Goal: Task Accomplishment & Management: Manage account settings

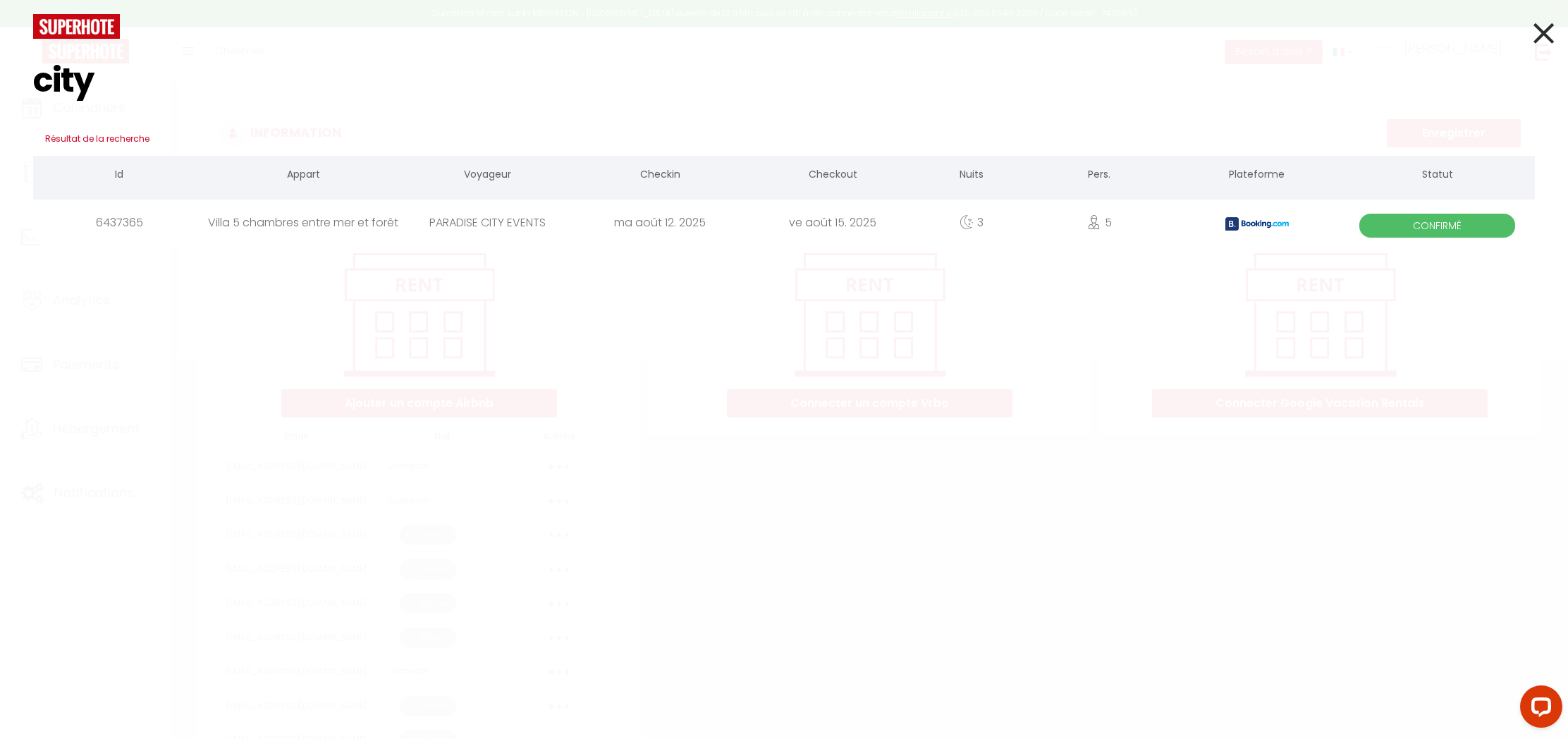
type input "city"
click at [1537, 33] on icon at bounding box center [1544, 33] width 21 height 35
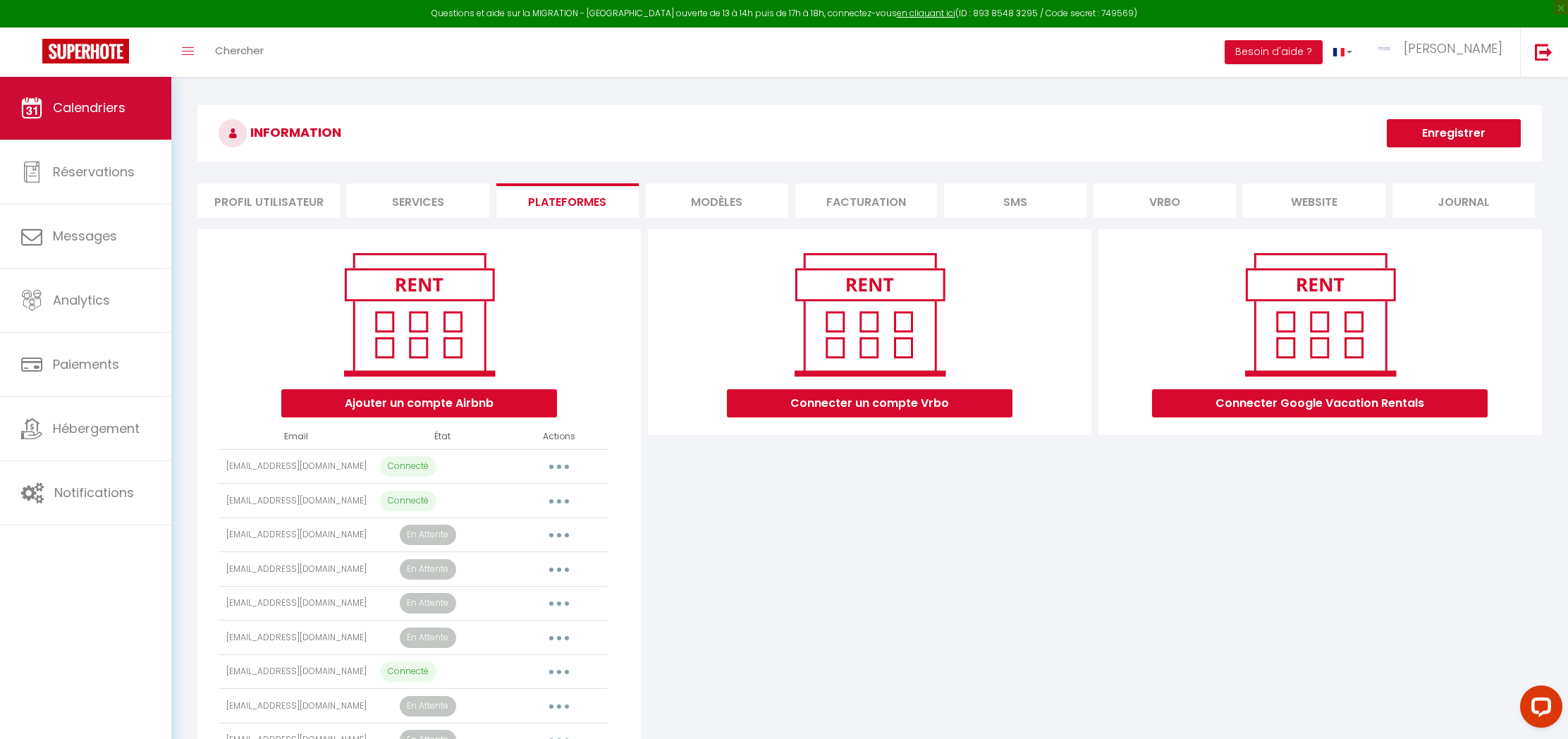
click at [85, 113] on span "Calendriers" at bounding box center [89, 108] width 72 height 18
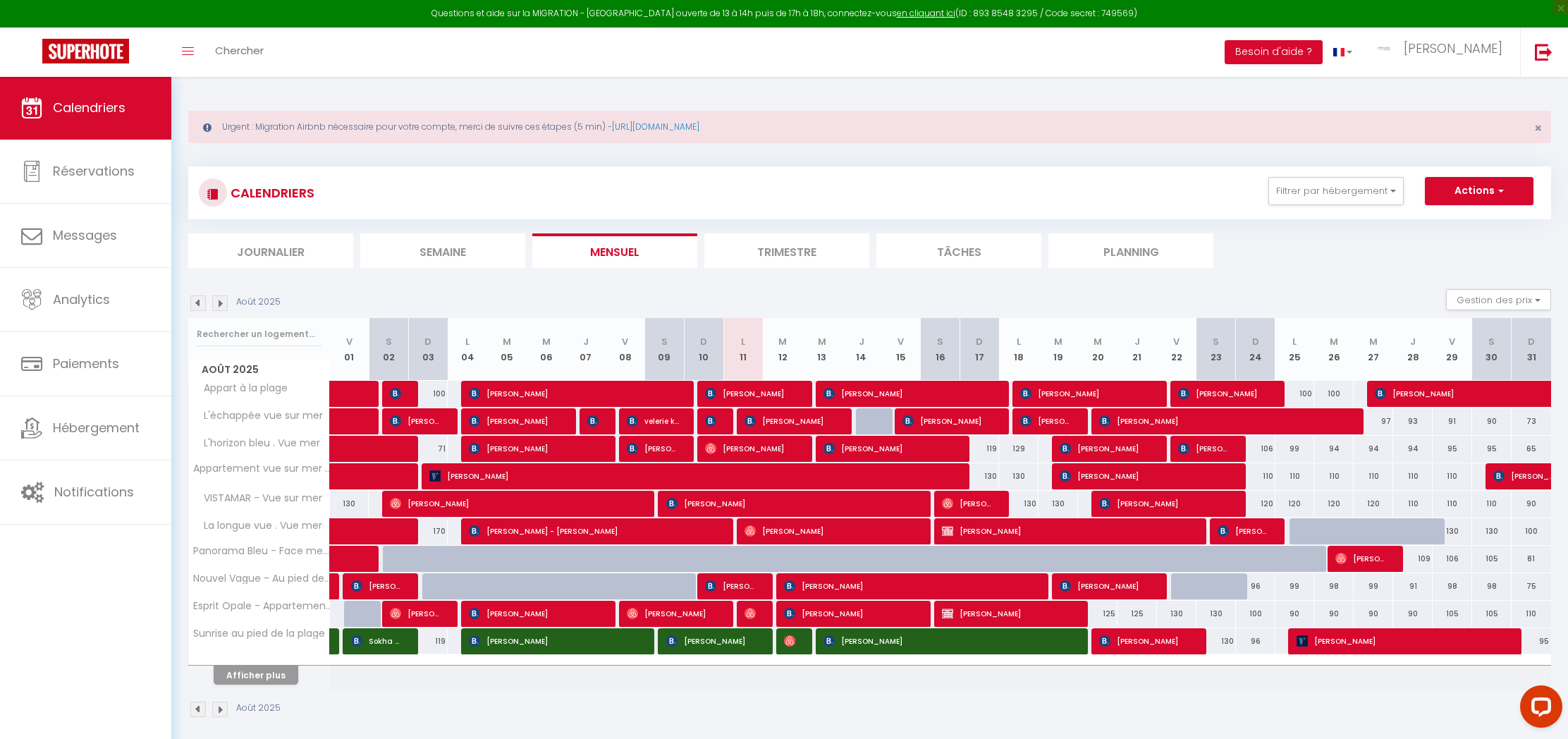
click at [1464, 182] on button "Actions" at bounding box center [1479, 191] width 108 height 28
click at [1448, 222] on link "Nouvelle réservation" at bounding box center [1464, 223] width 123 height 21
select select
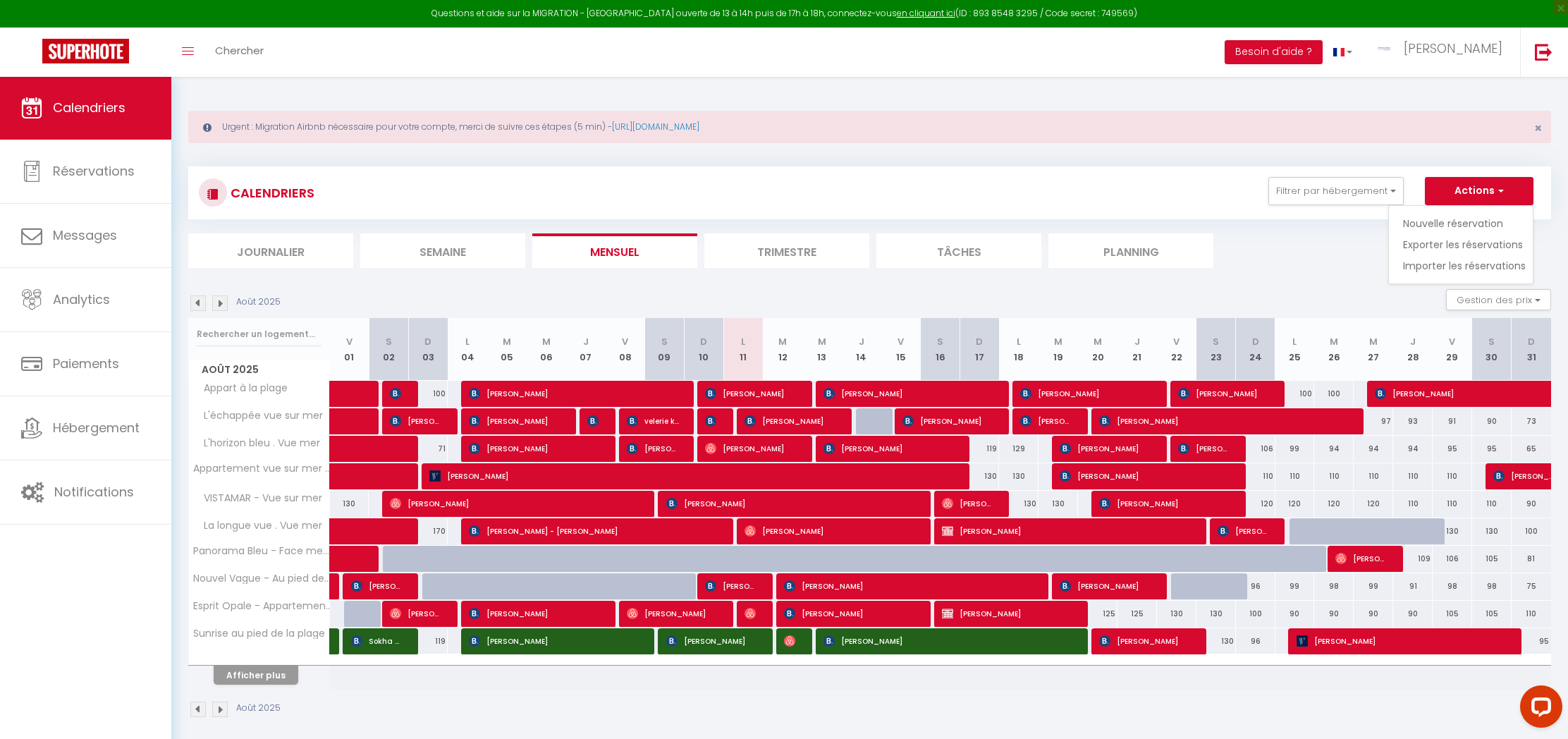
select select
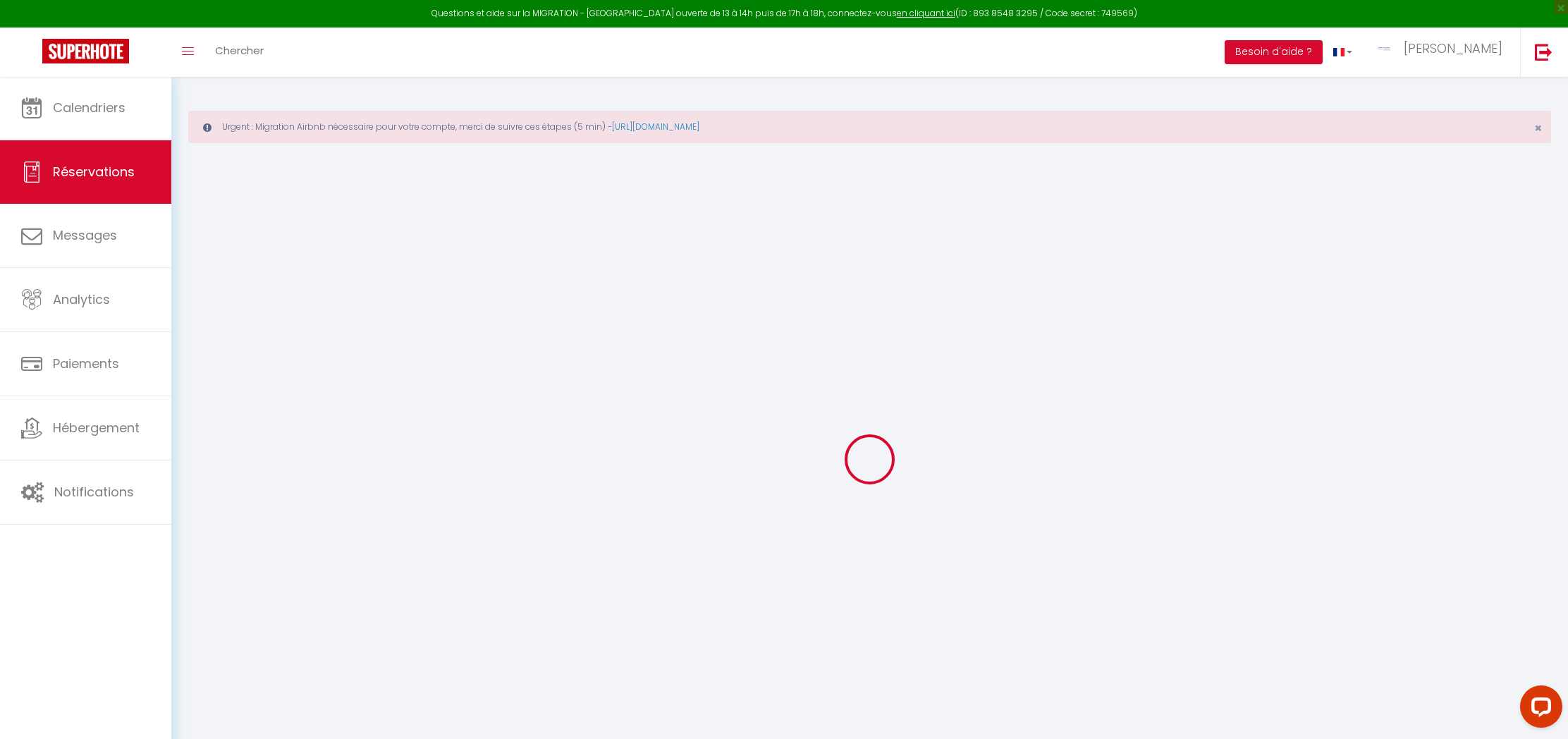
select select
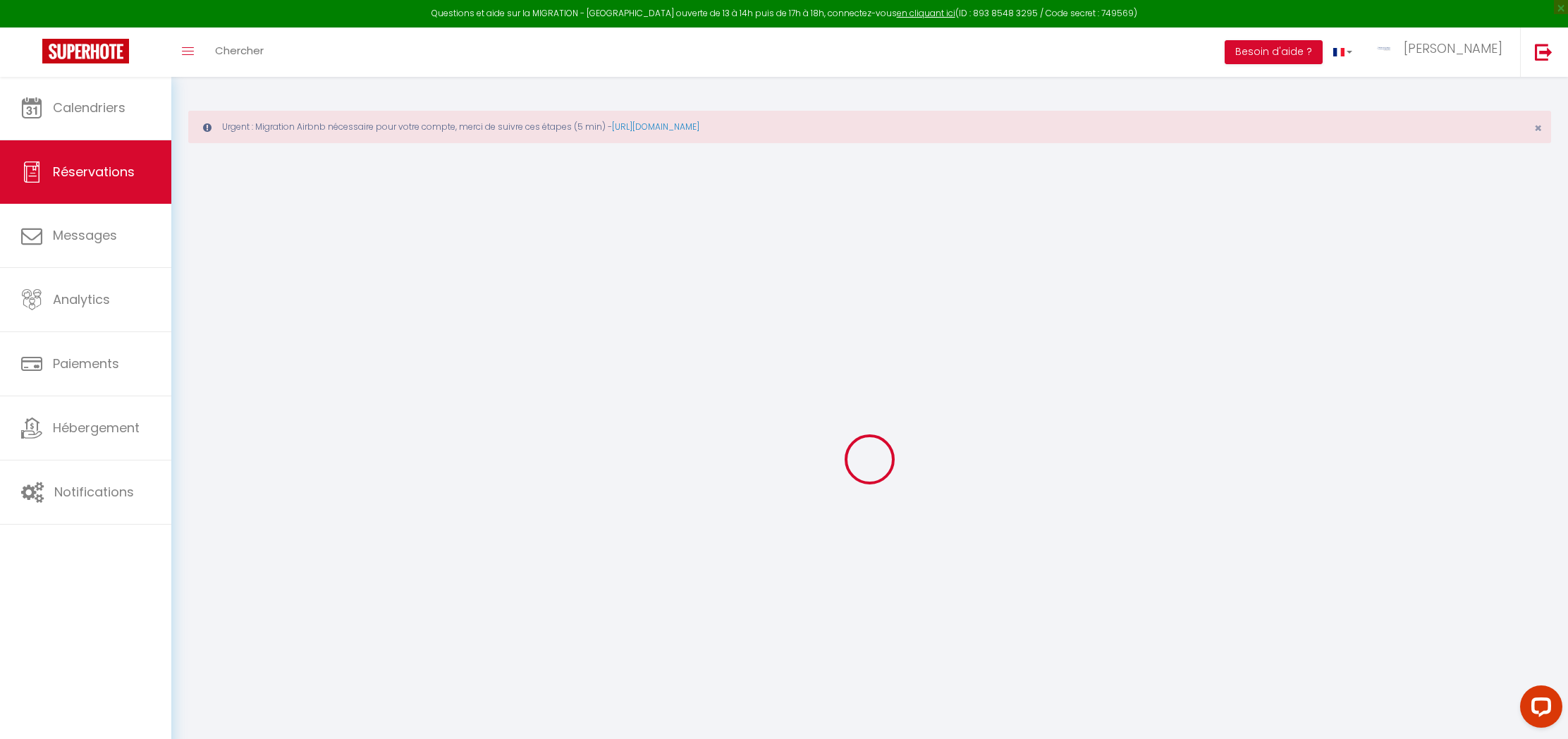
select select
checkbox input "false"
select select
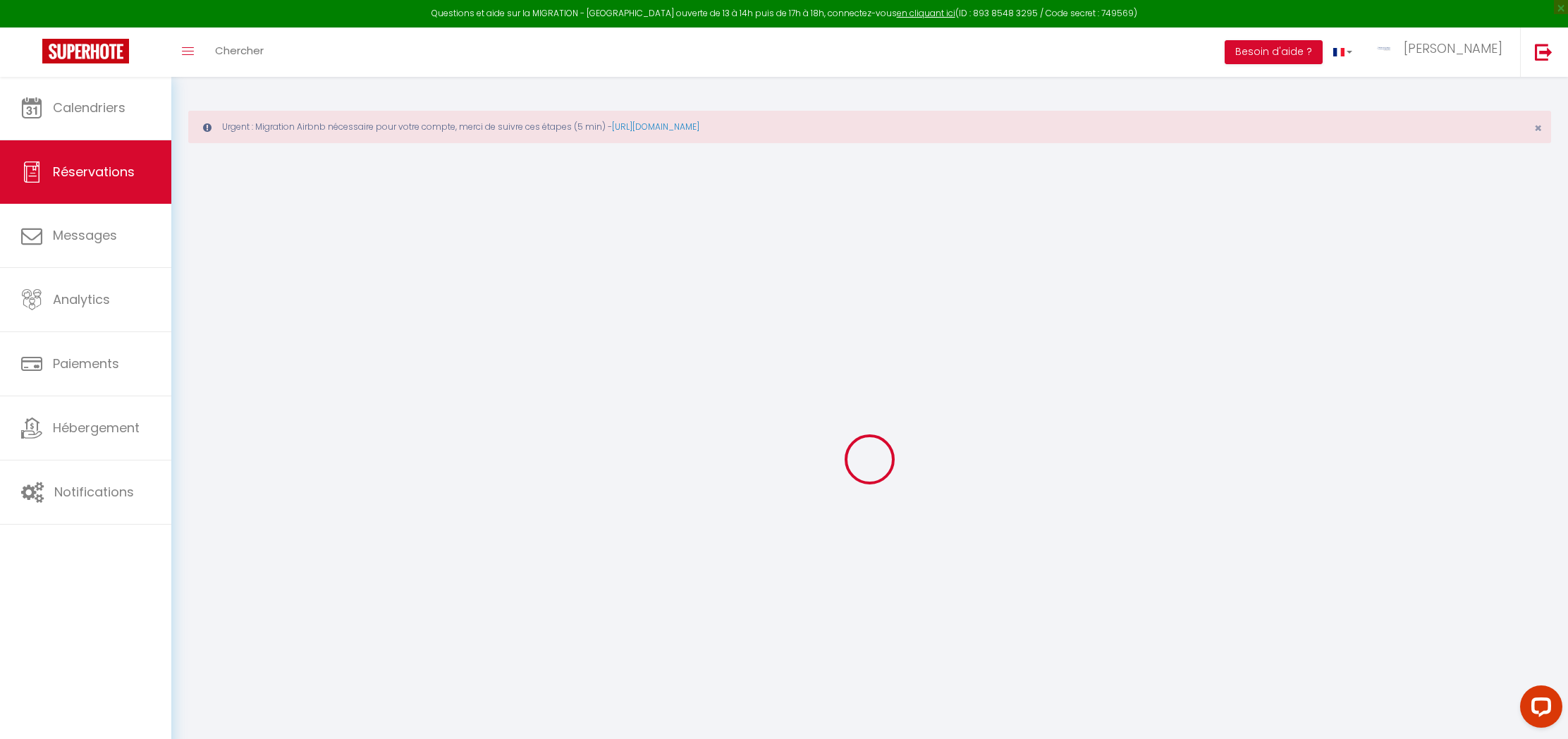
select select
checkbox input "false"
select select
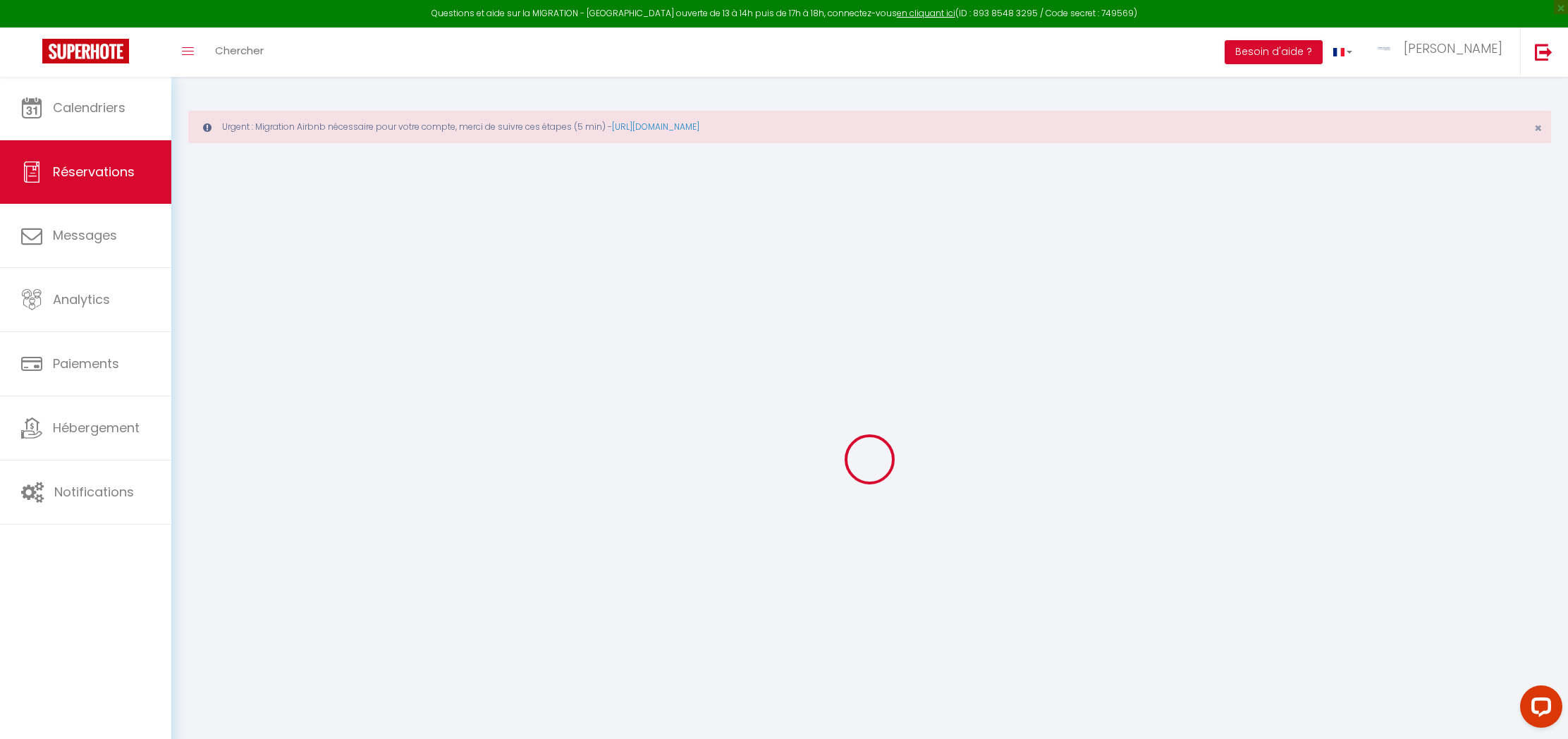
select select
checkbox input "false"
select select
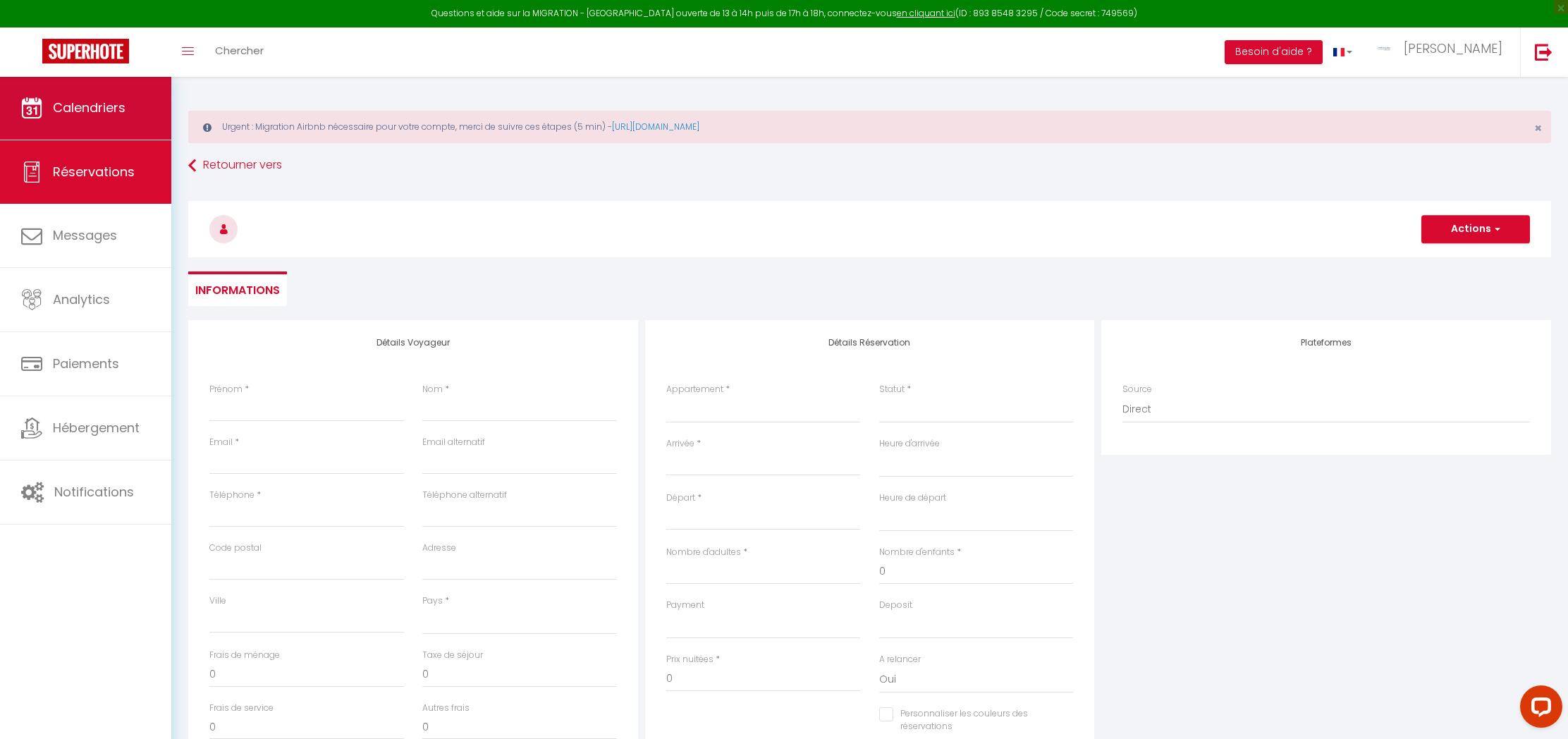
click at [126, 122] on link "Calendriers" at bounding box center [85, 108] width 171 height 63
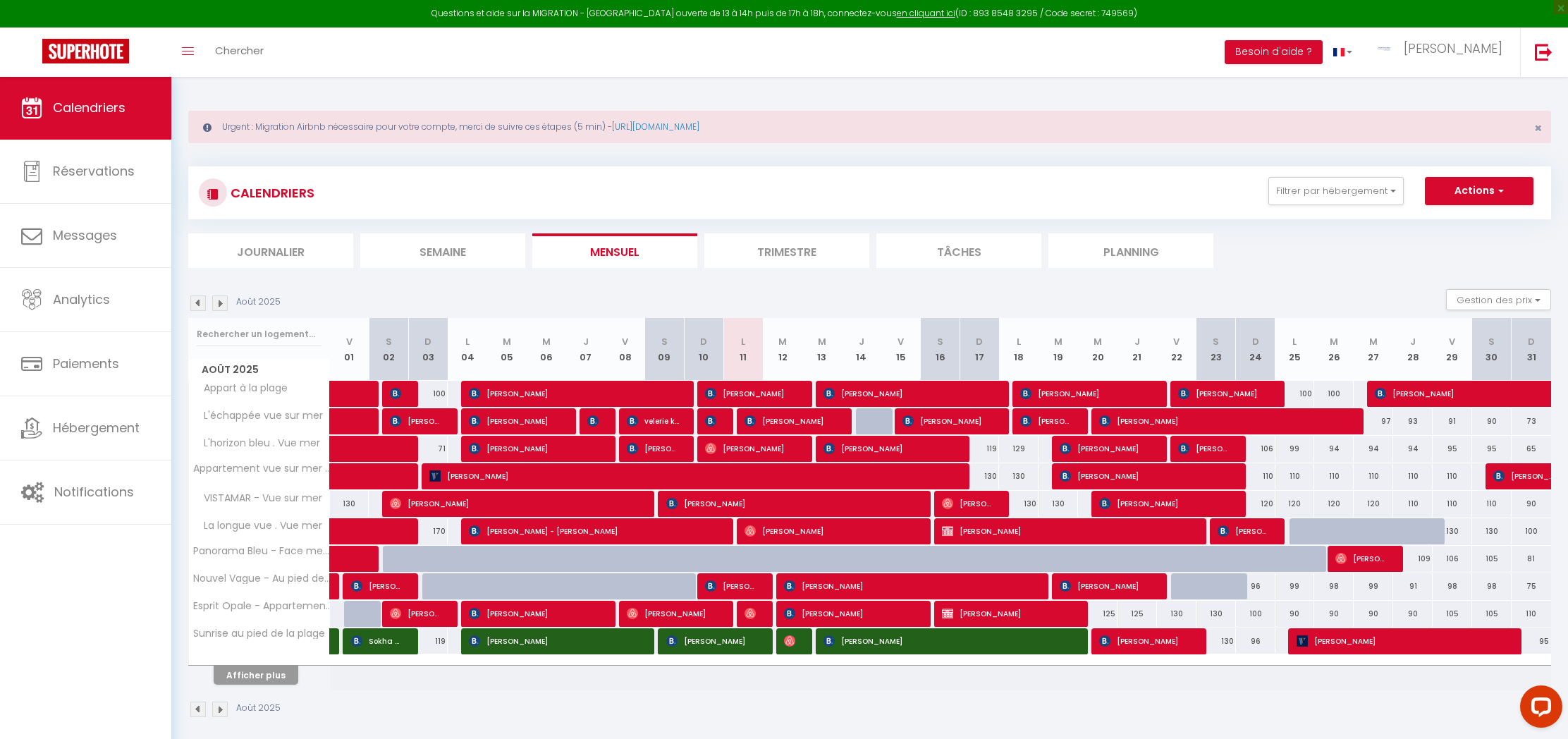
click at [250, 680] on button "Afficher plus" at bounding box center [256, 675] width 85 height 19
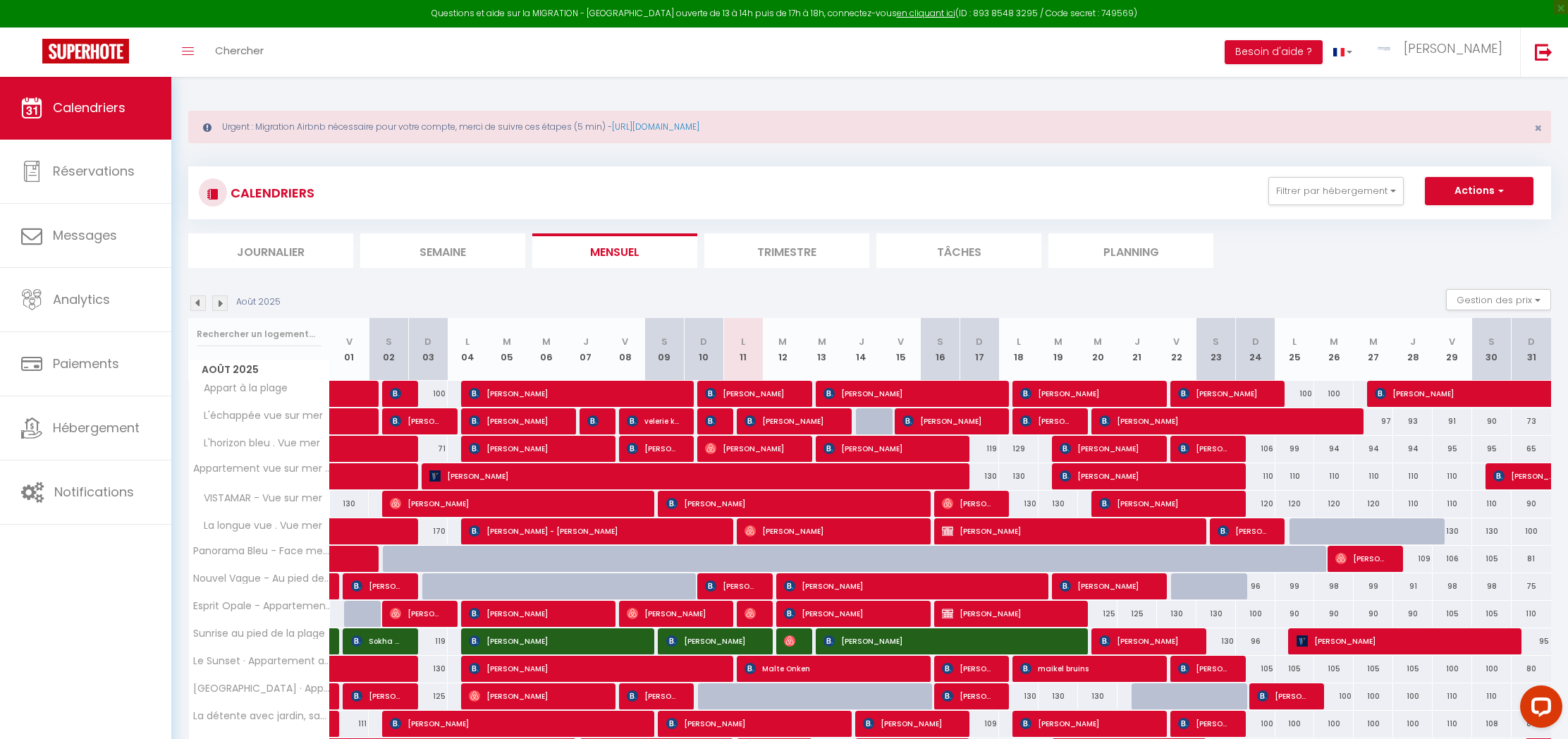
click at [219, 307] on img at bounding box center [220, 303] width 16 height 16
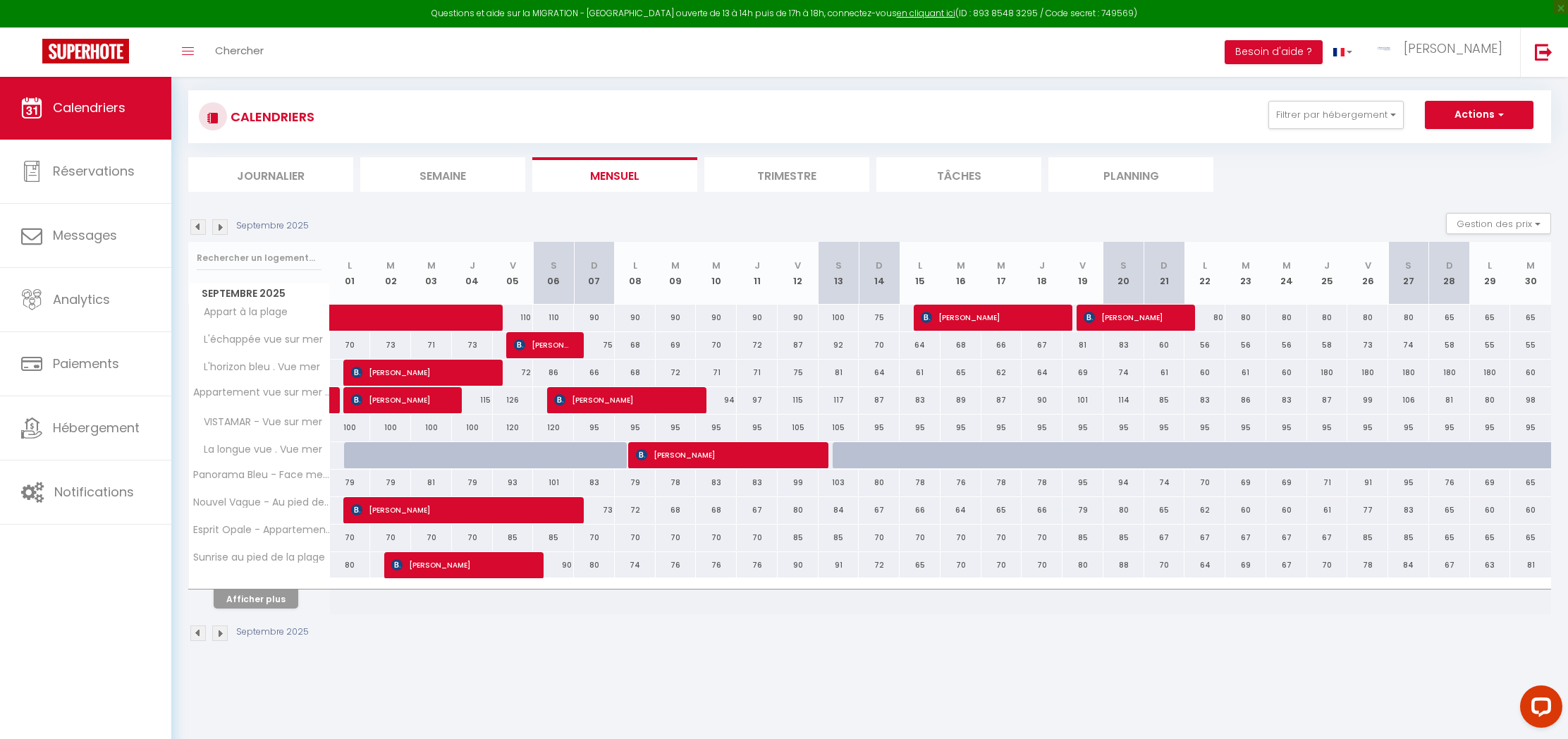
scroll to position [76, 0]
click at [258, 583] on div at bounding box center [259, 584] width 141 height 9
click at [251, 602] on button "Afficher plus" at bounding box center [256, 599] width 85 height 19
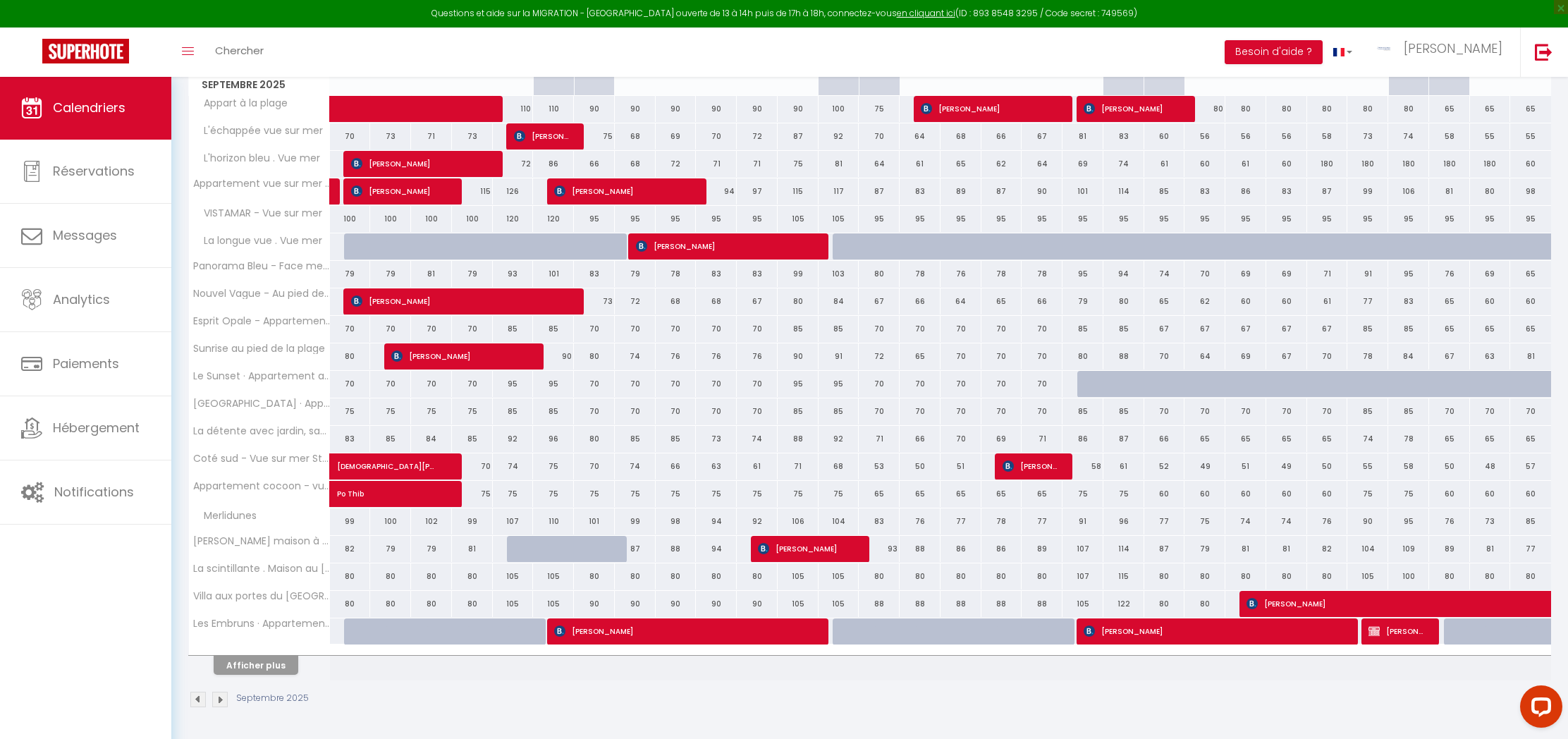
scroll to position [283, 0]
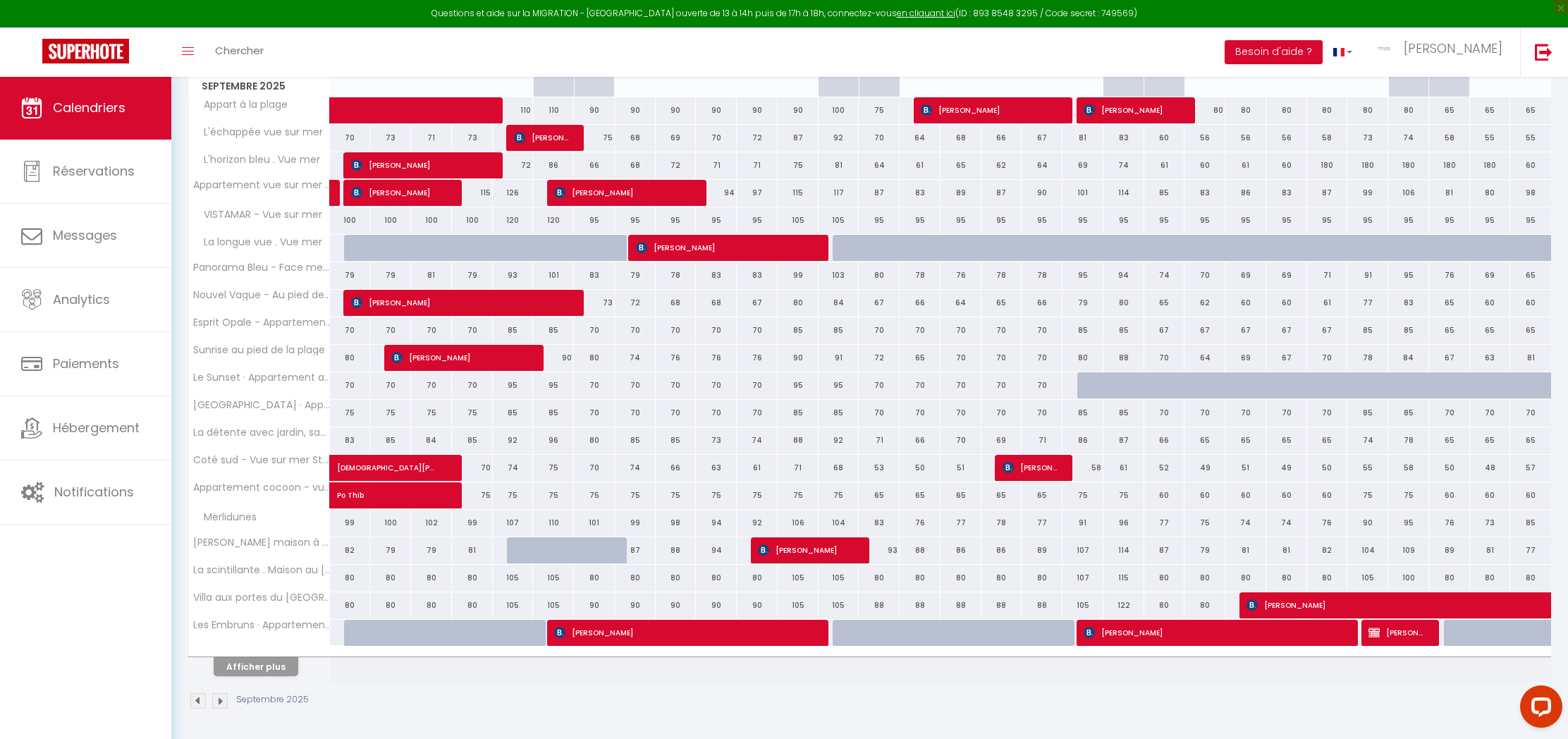
click at [250, 662] on button "Afficher plus" at bounding box center [256, 667] width 85 height 19
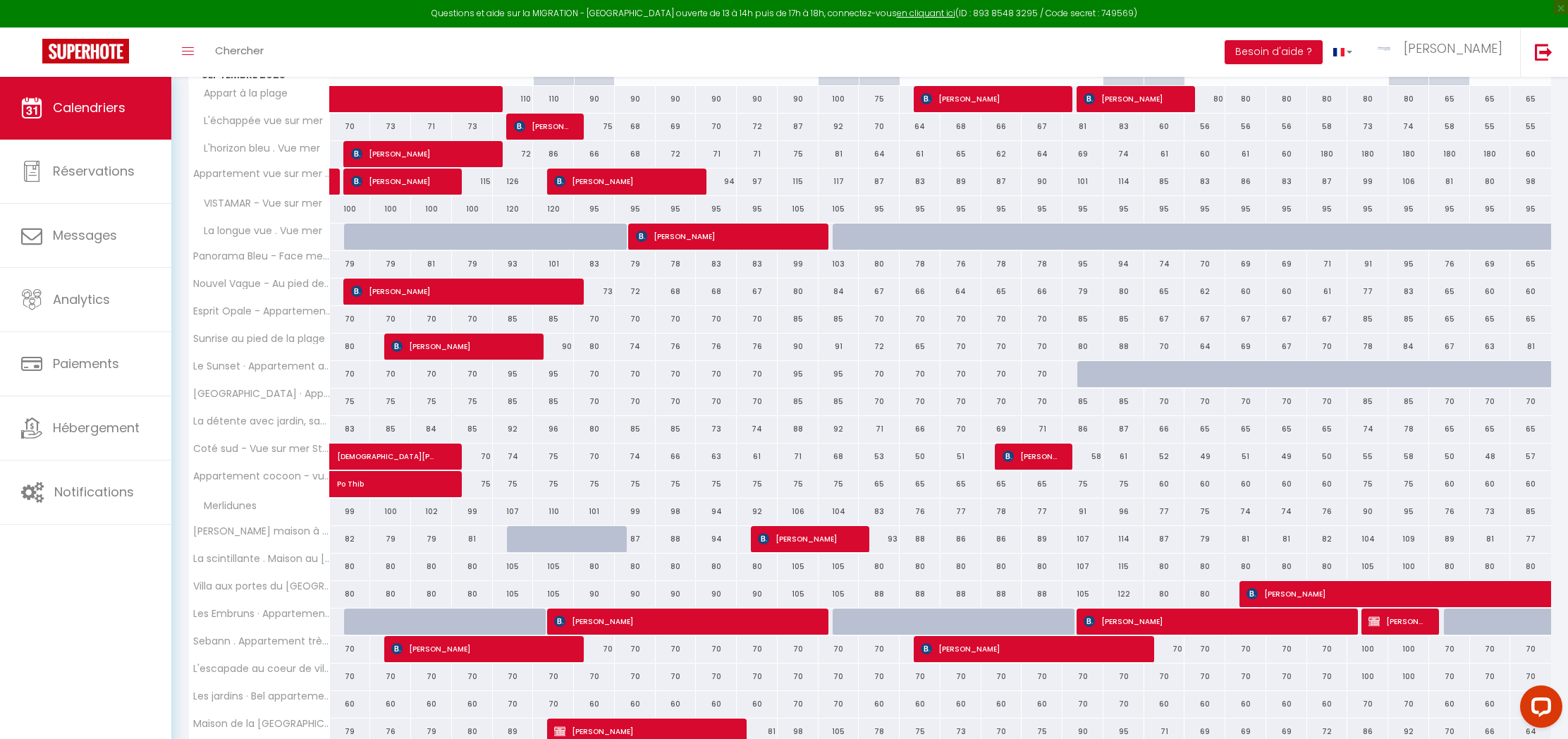
scroll to position [296, 0]
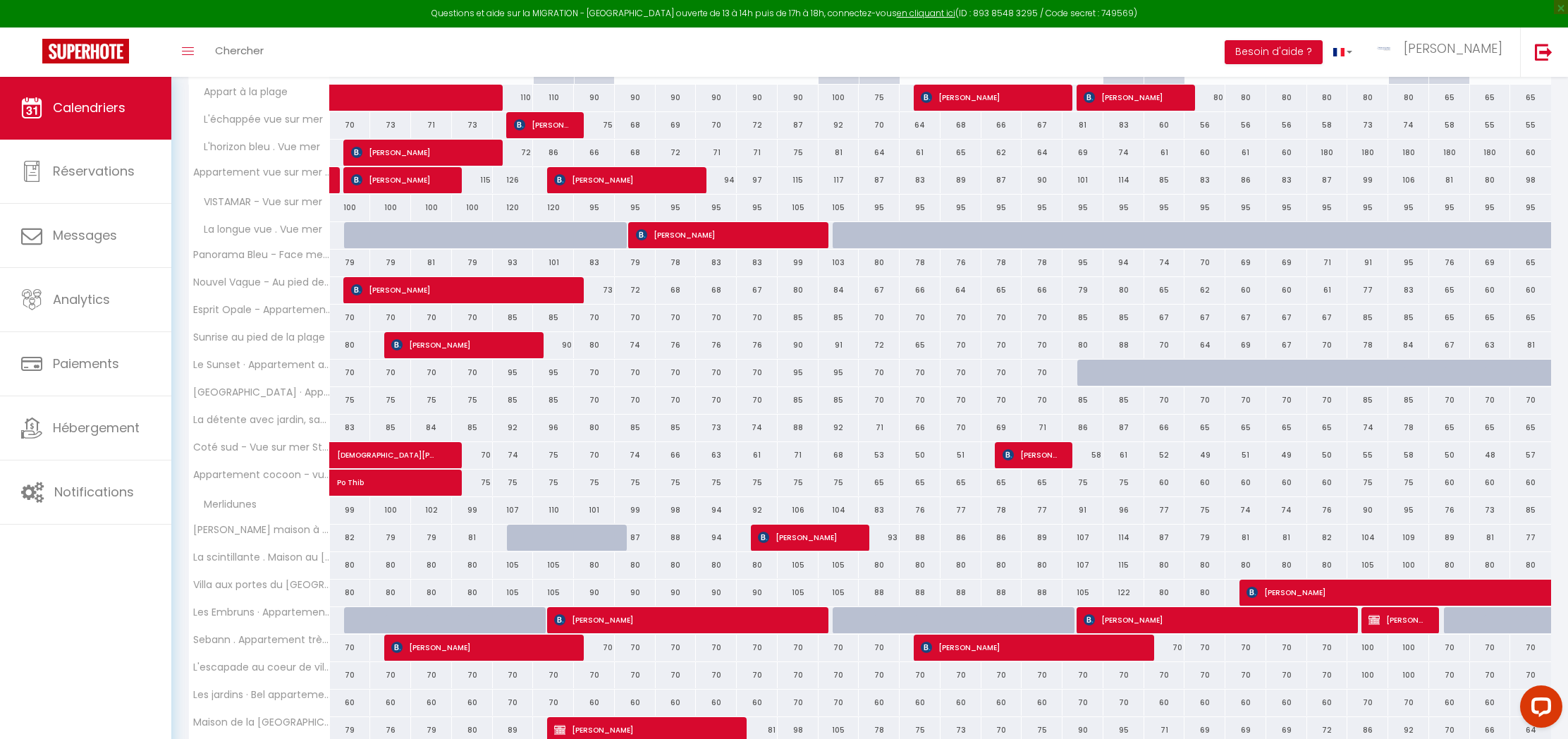
click at [1055, 566] on div "80" at bounding box center [1042, 565] width 41 height 26
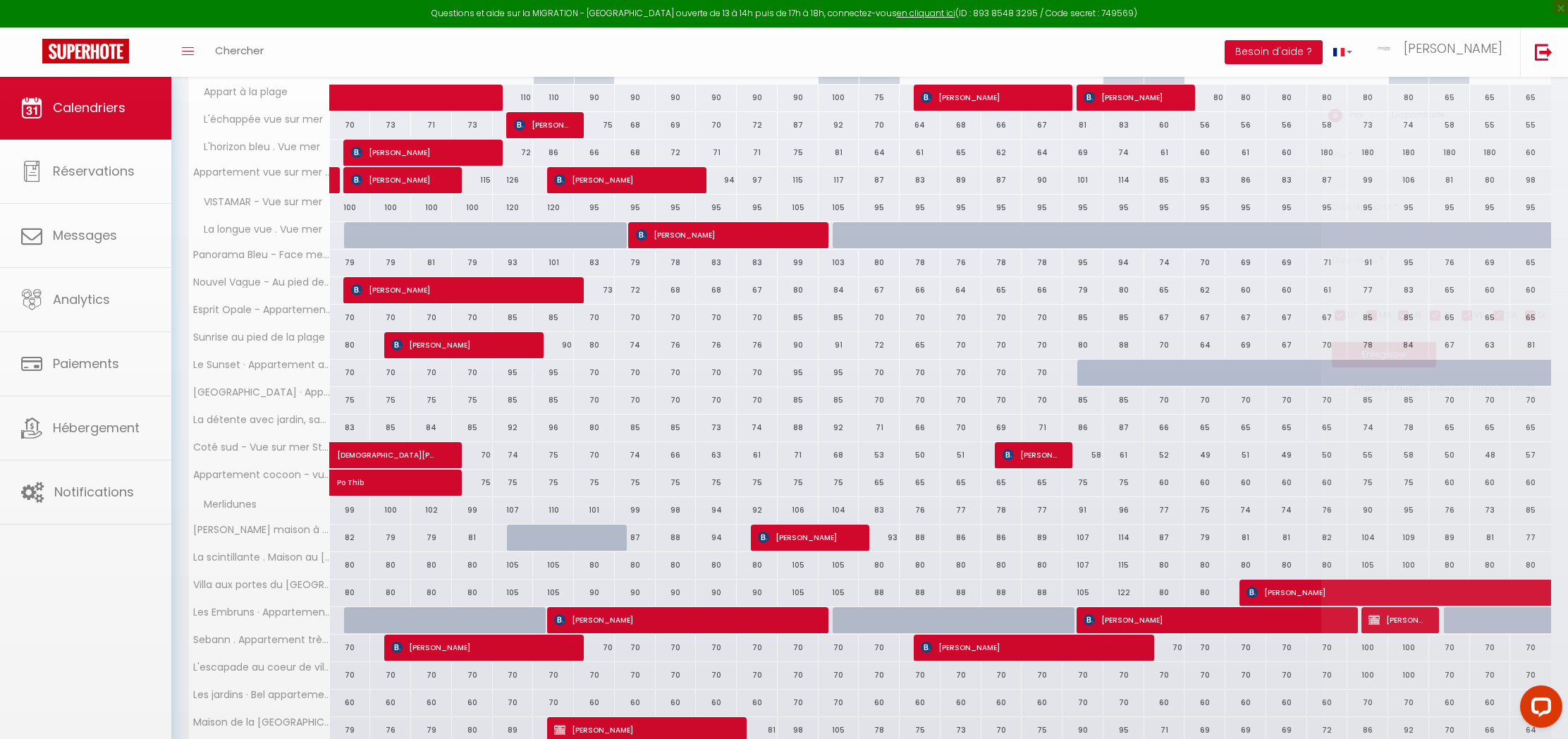
type input "80"
type input "Jeu 18 Septembre 2025"
type input "Ven 19 Septembre 2025"
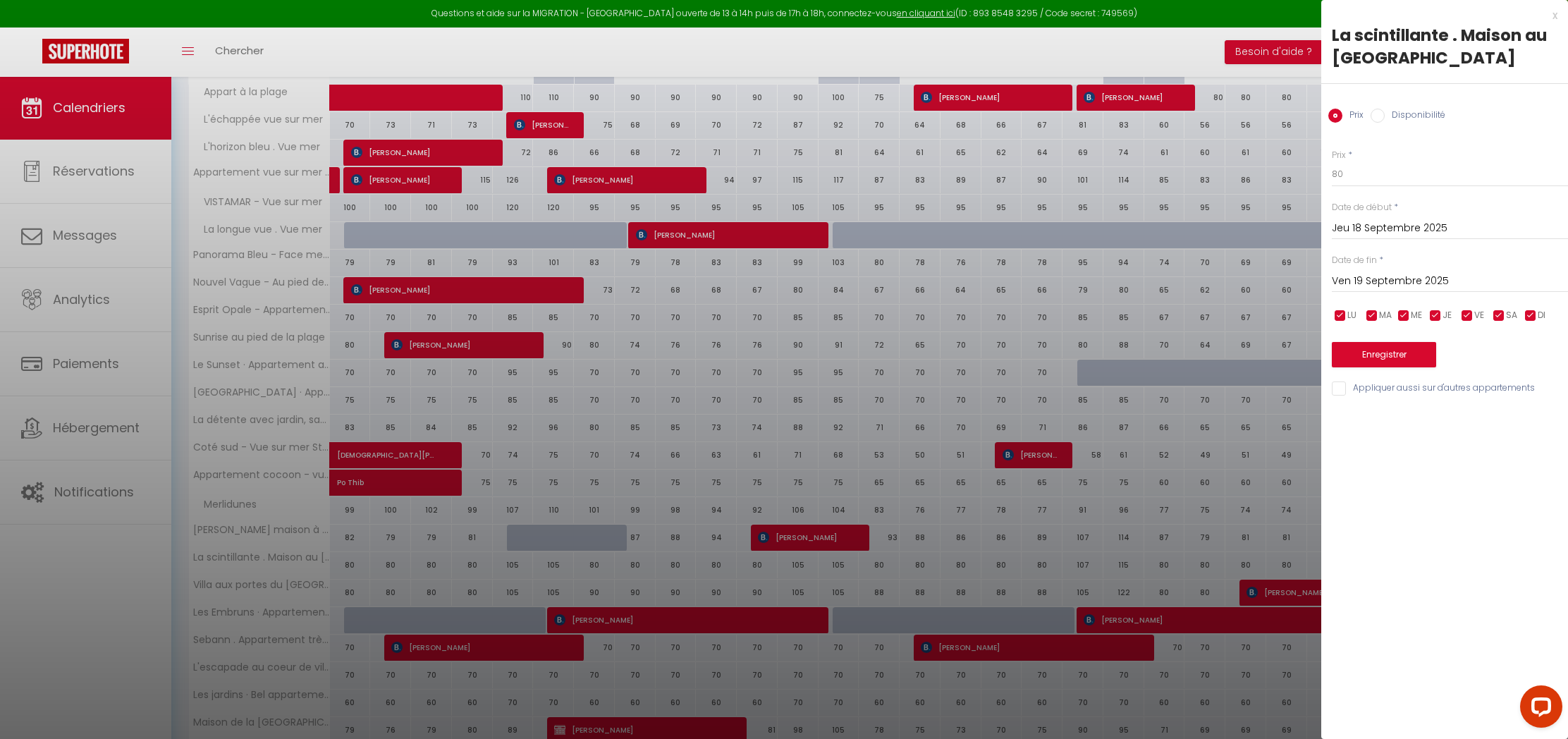
click at [1399, 230] on input "Jeu 18 Septembre 2025" at bounding box center [1450, 229] width 236 height 19
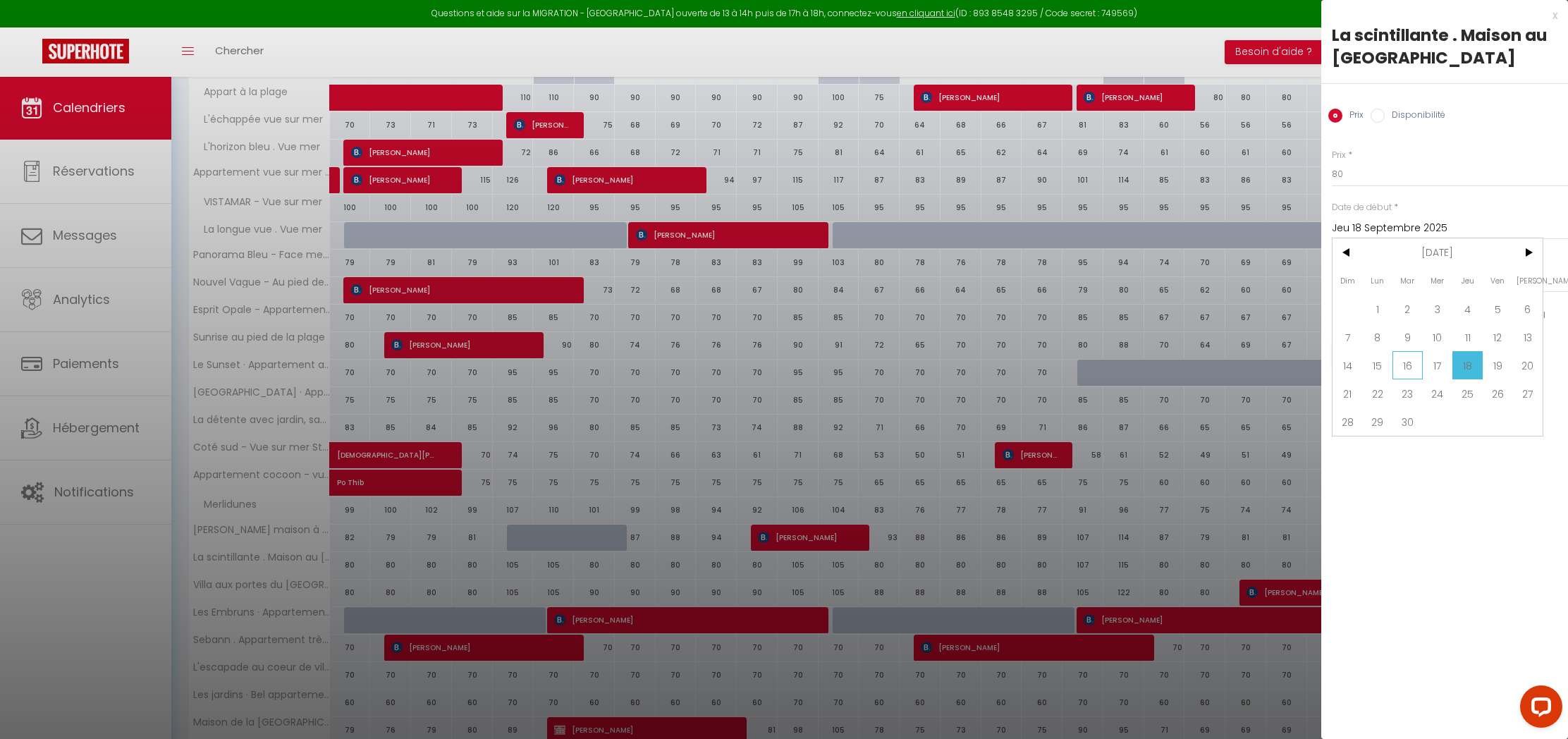
click at [1403, 367] on span "16" at bounding box center [1407, 365] width 30 height 28
type input "[DATE] Septembre 2025"
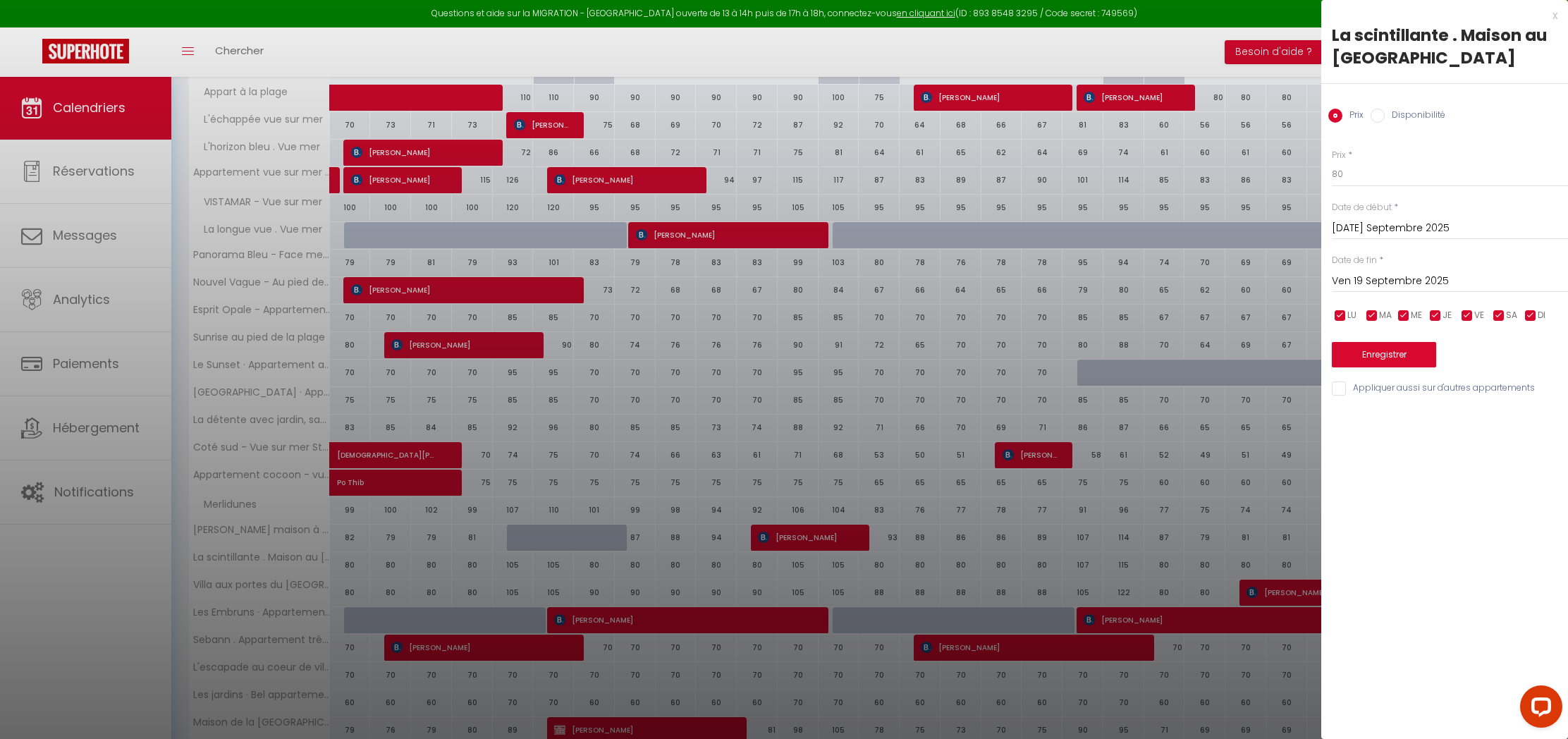
click at [1415, 283] on input "Ven 19 Septembre 2025" at bounding box center [1450, 281] width 236 height 19
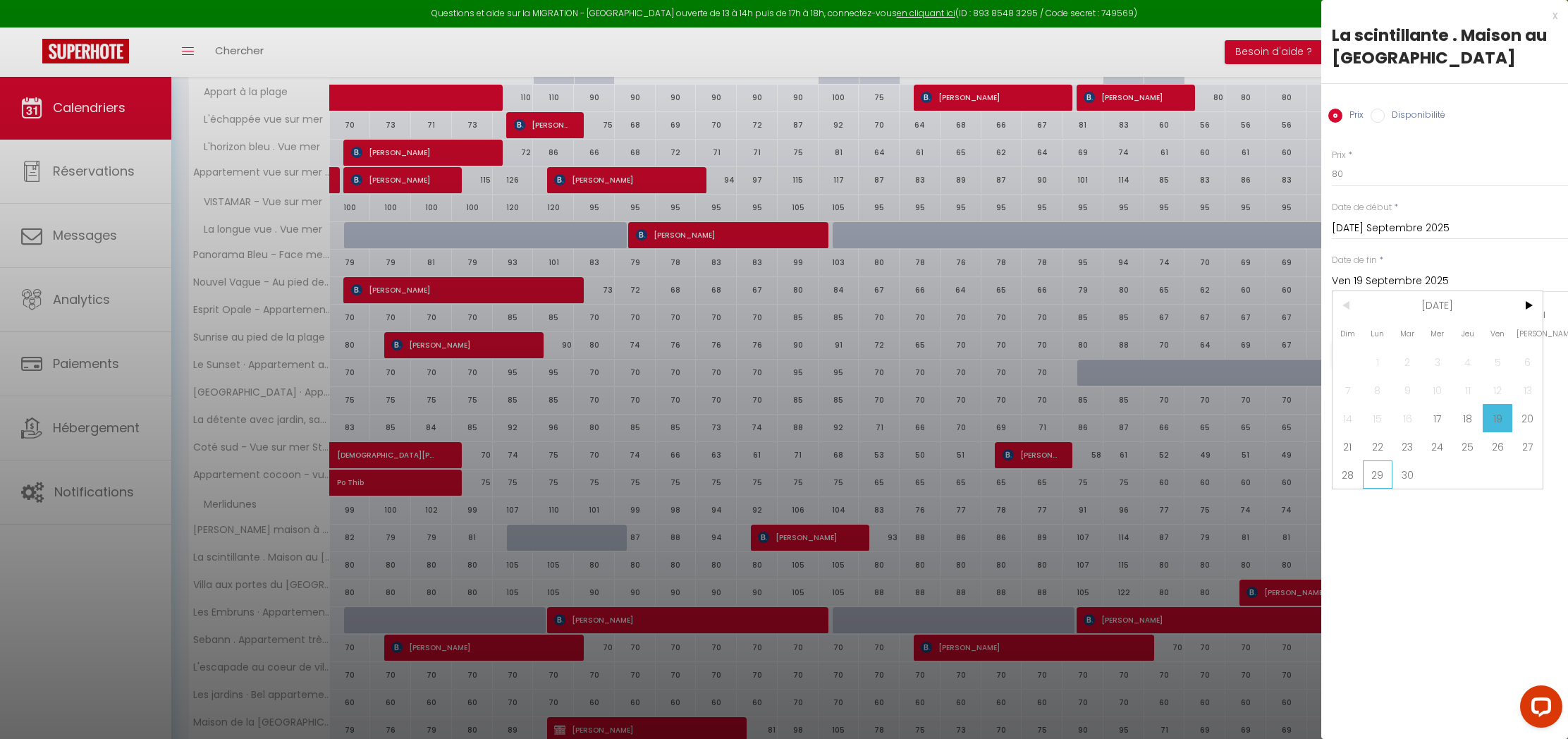
click at [1374, 474] on span "29" at bounding box center [1378, 474] width 30 height 28
type input "Lun 29 Septembre 2025"
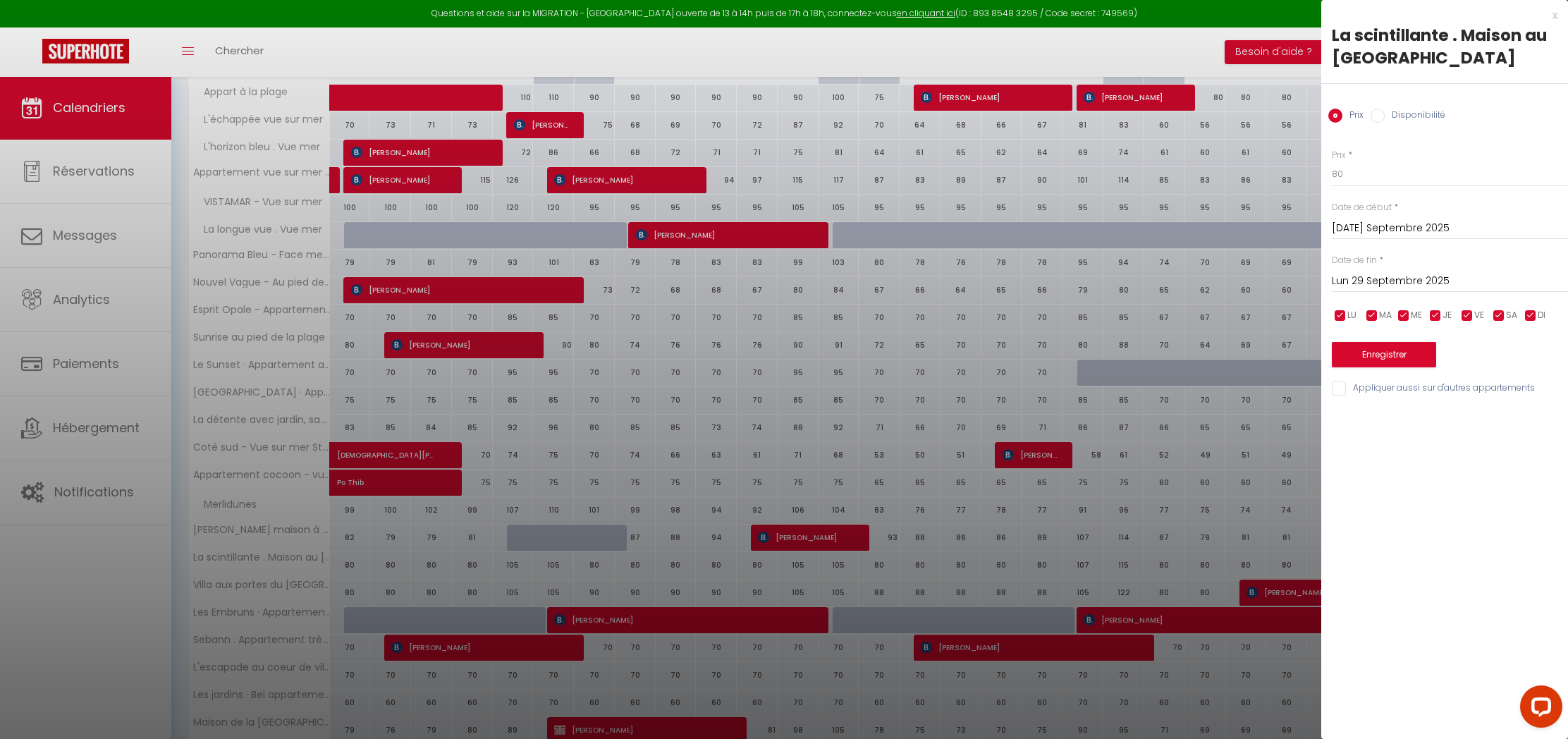
click at [1384, 114] on input "Disponibilité" at bounding box center [1378, 116] width 14 height 14
radio input "true"
radio input "false"
select select "0"
click at [1393, 362] on button "Enregistrer" at bounding box center [1384, 356] width 104 height 25
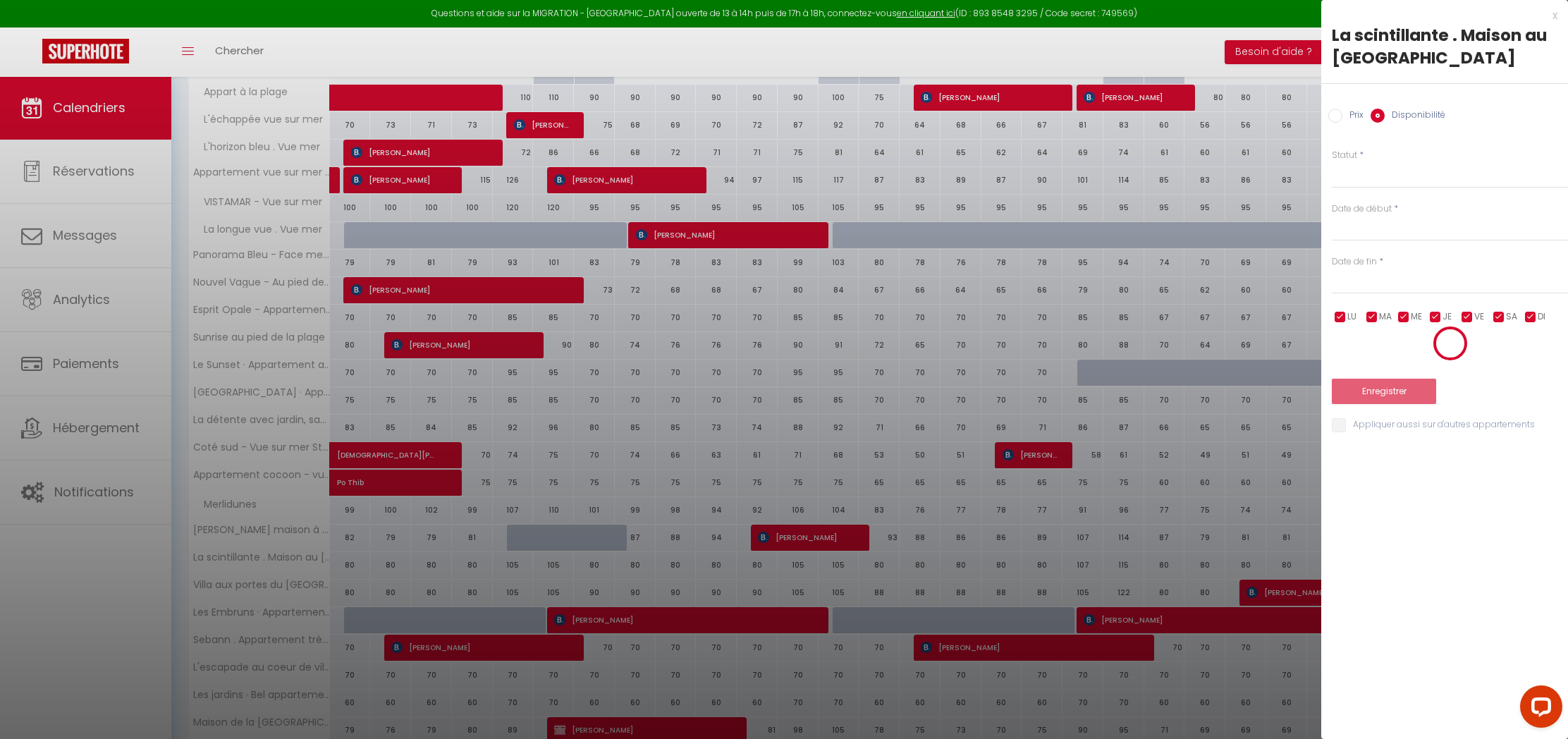
scroll to position [76, 0]
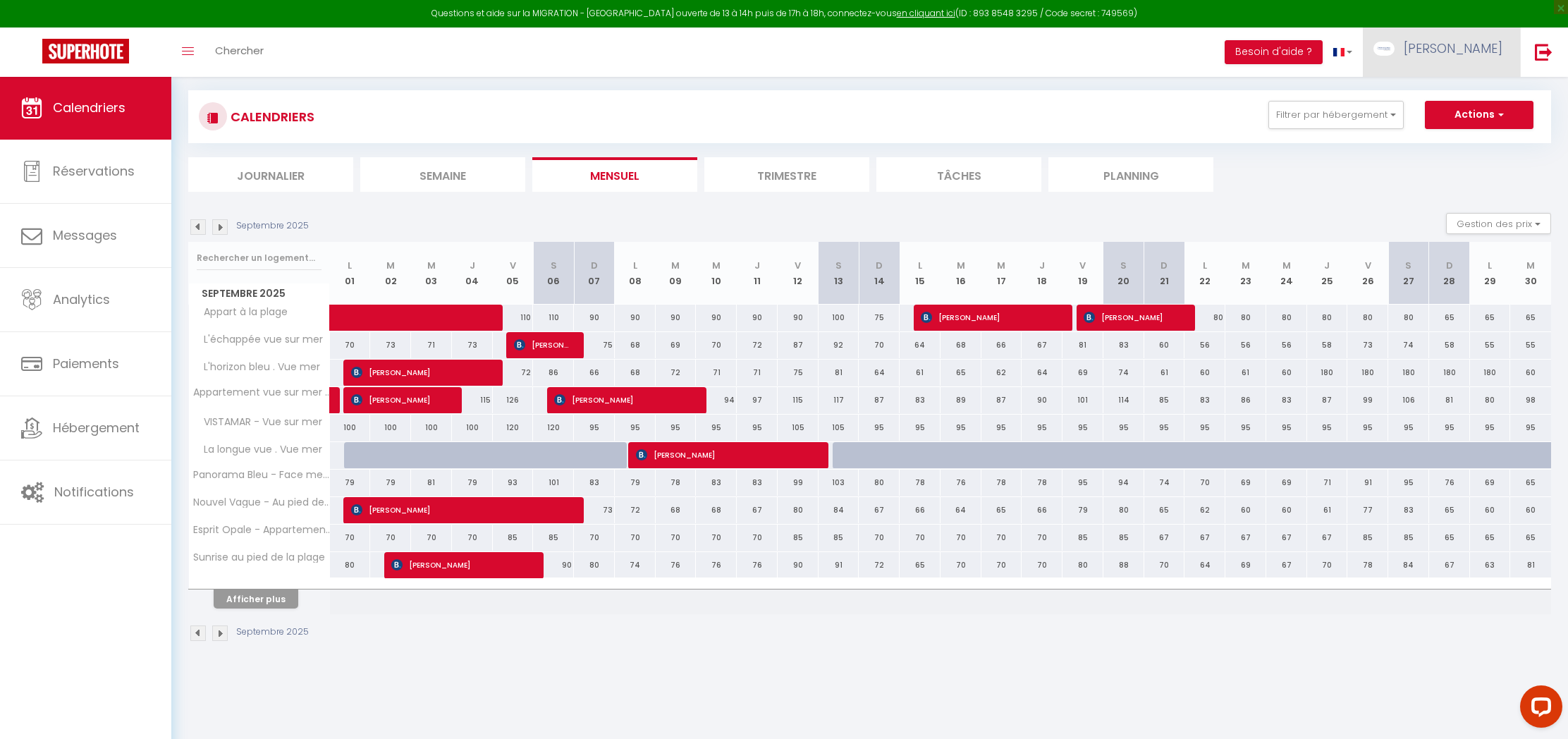
click at [1461, 55] on span "[PERSON_NAME]" at bounding box center [1453, 48] width 99 height 18
click at [1449, 102] on link "Paramètres" at bounding box center [1463, 98] width 104 height 24
select select "28"
select select "fr"
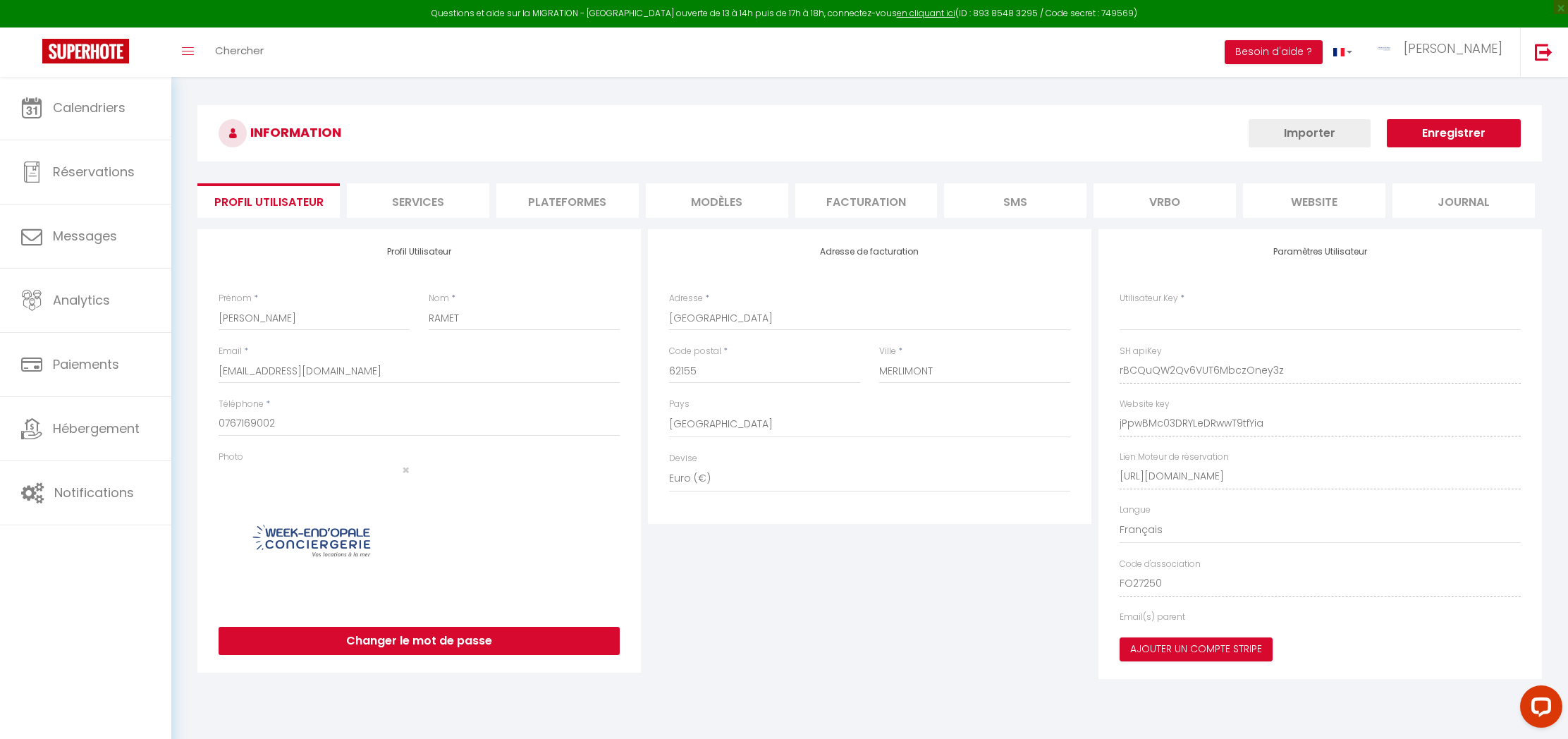
type input "rBCQuQW2Qv6VUT6MbczOney3z"
type input "jPpwBMc03DRYLeDRwwT9tfYia"
type input "[URL][DOMAIN_NAME]"
select select "fr"
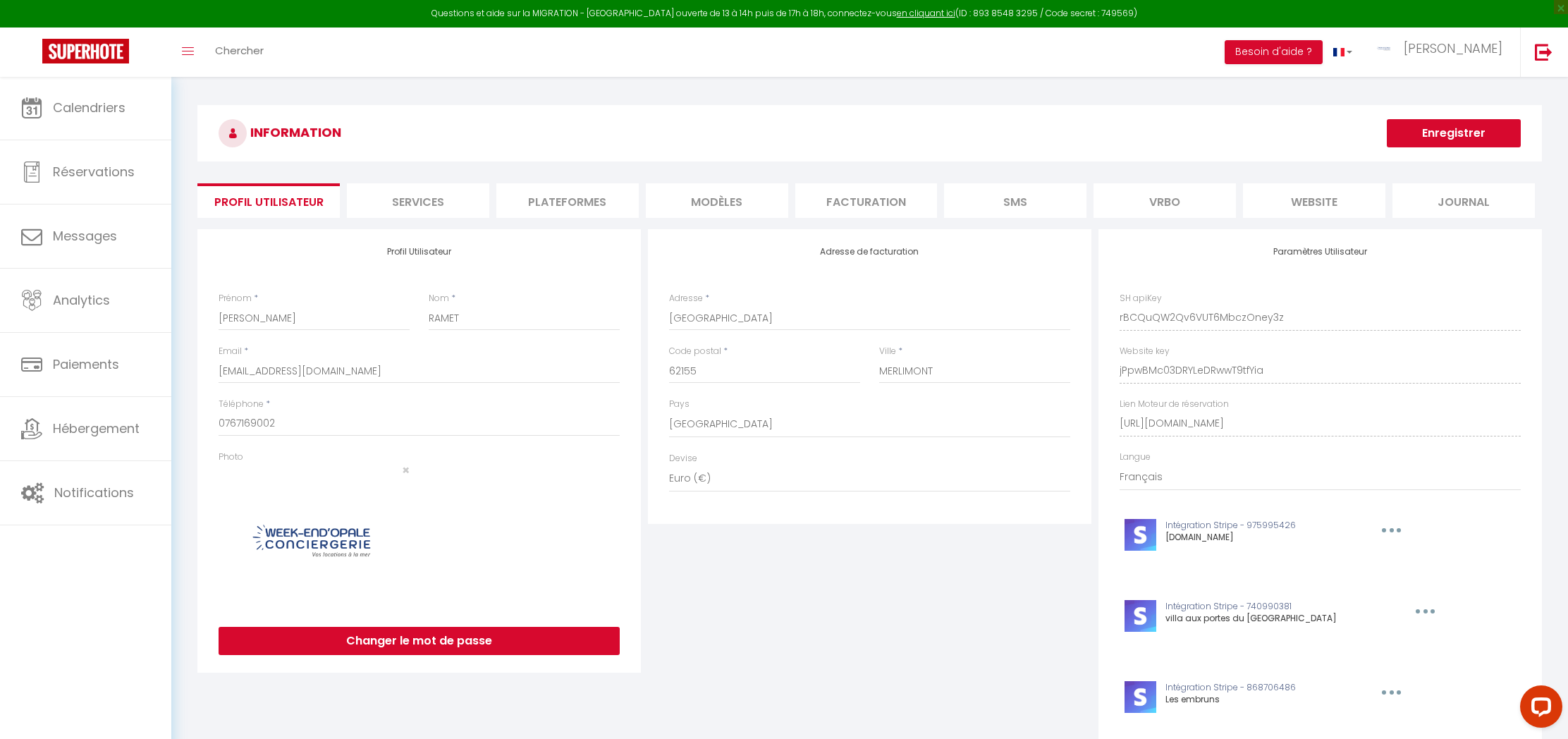
click at [1287, 202] on li "website" at bounding box center [1314, 201] width 143 height 34
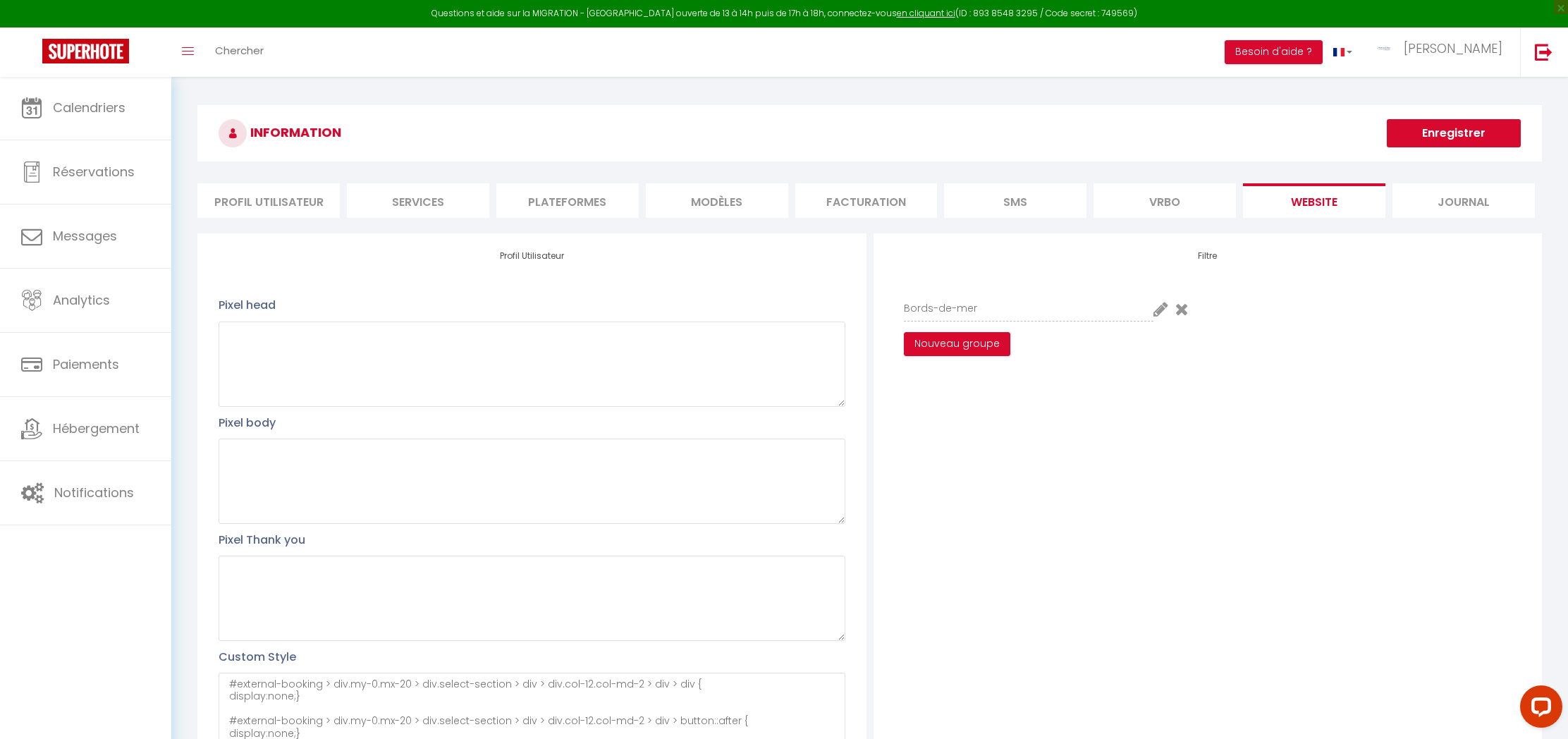
click at [742, 196] on li "MODÈLES" at bounding box center [717, 201] width 143 height 34
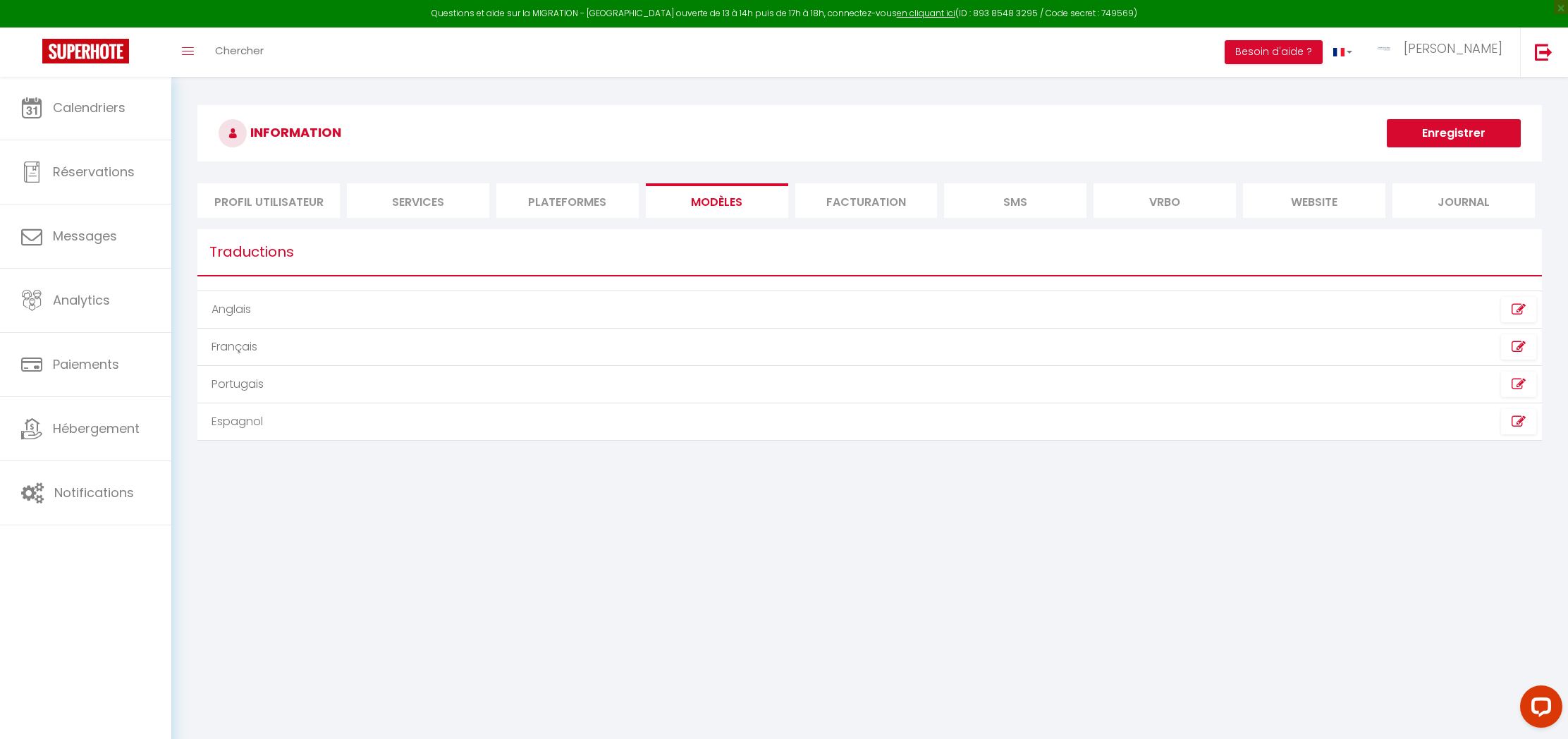
click at [556, 194] on li "Plateformes" at bounding box center [567, 201] width 143 height 34
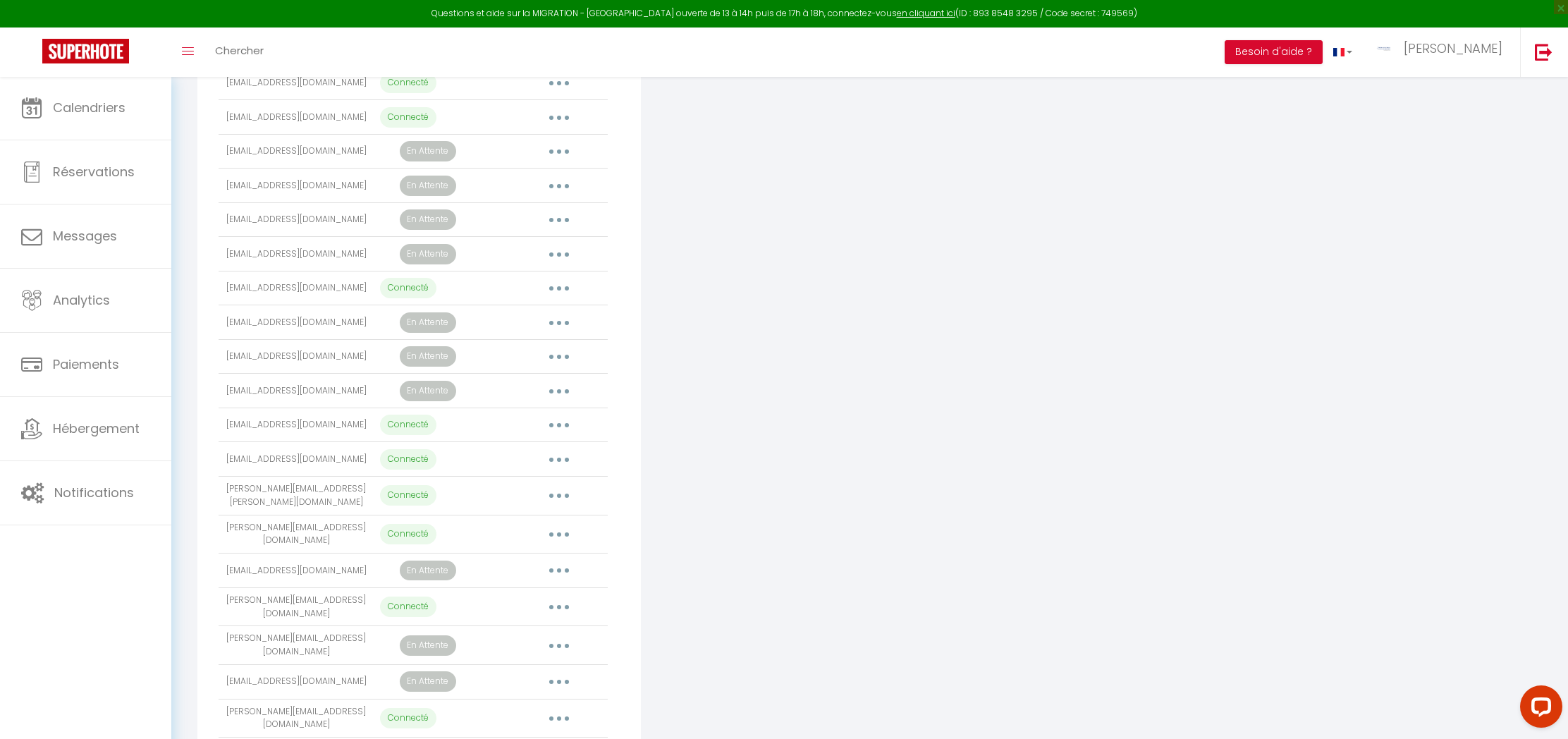
scroll to position [378, 0]
